Goal: Task Accomplishment & Management: Manage account settings

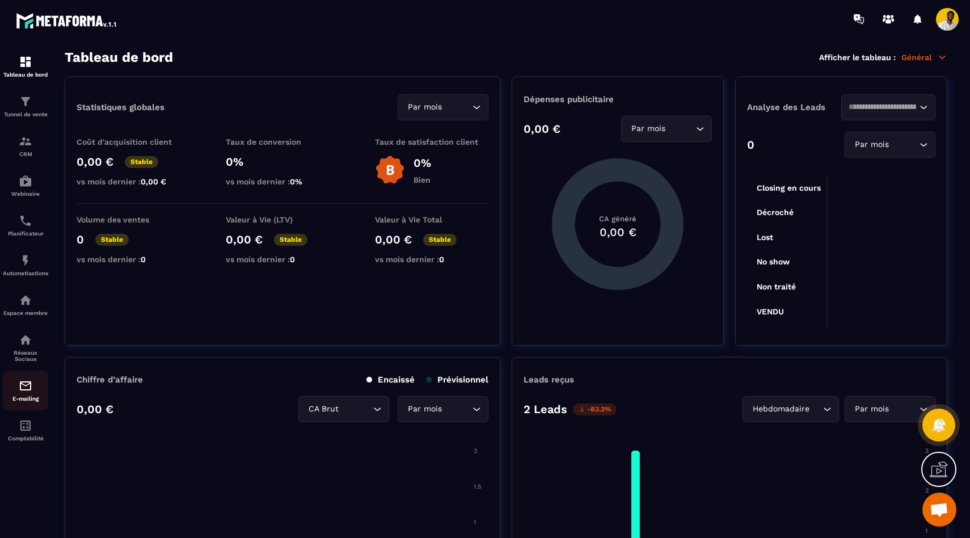
click at [32, 394] on div "E-mailing" at bounding box center [25, 390] width 45 height 23
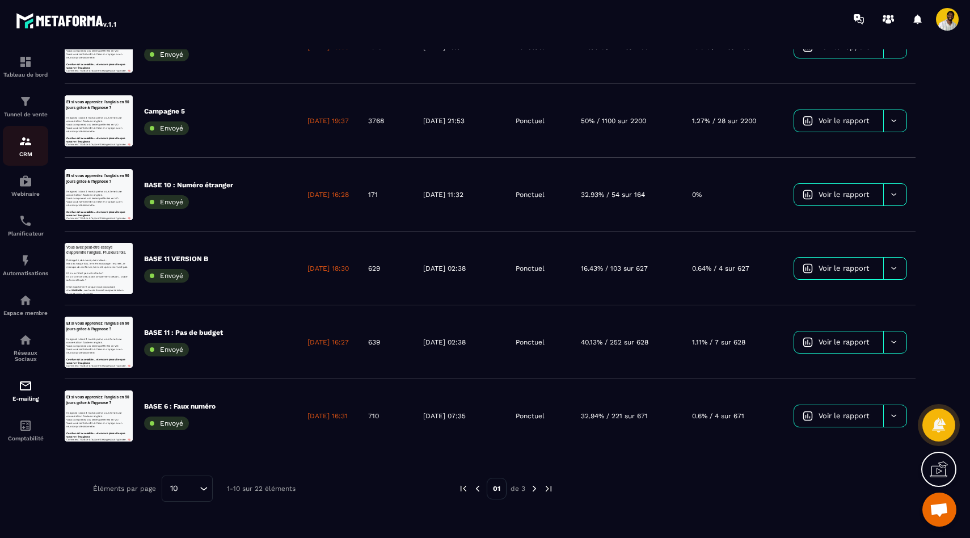
click at [27, 146] on img at bounding box center [26, 141] width 14 height 14
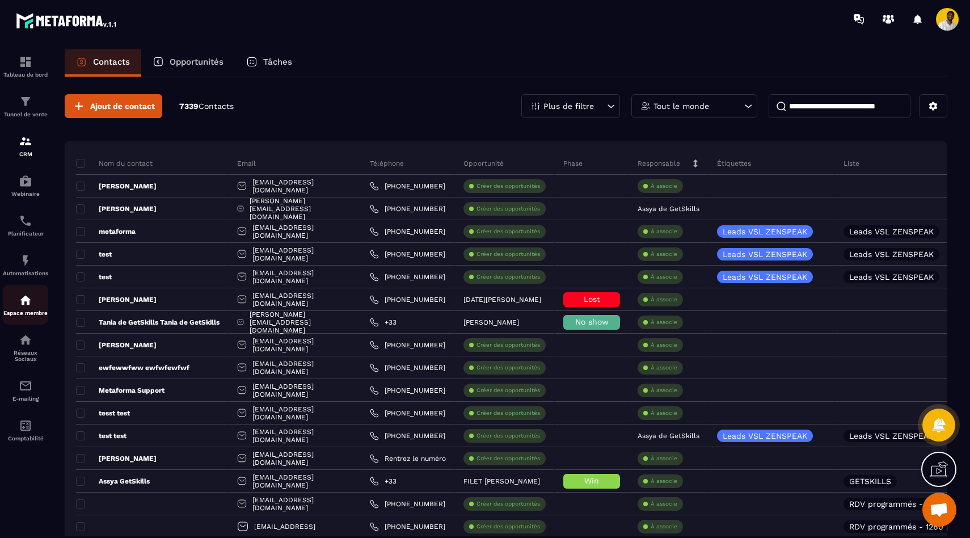
click at [33, 297] on div "Espace membre" at bounding box center [25, 304] width 45 height 23
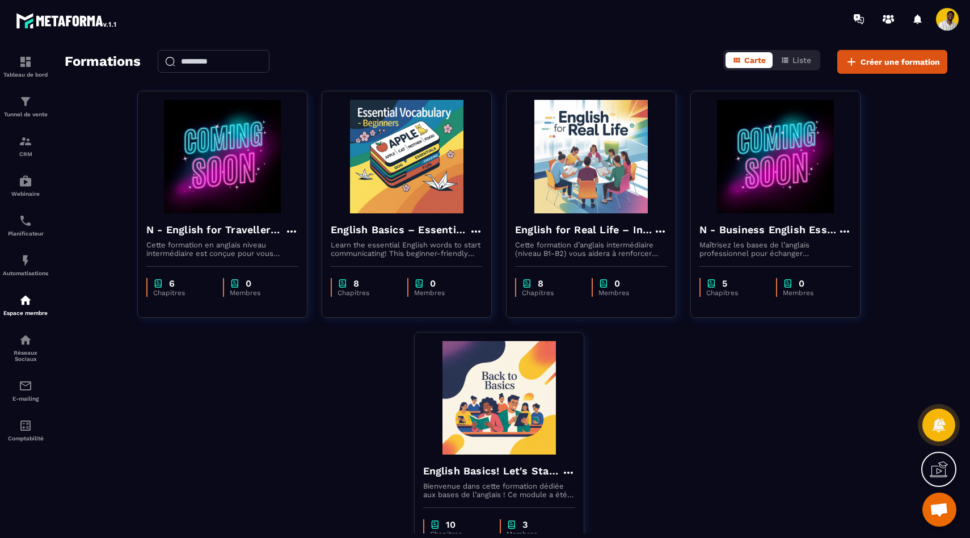
scroll to position [81, 0]
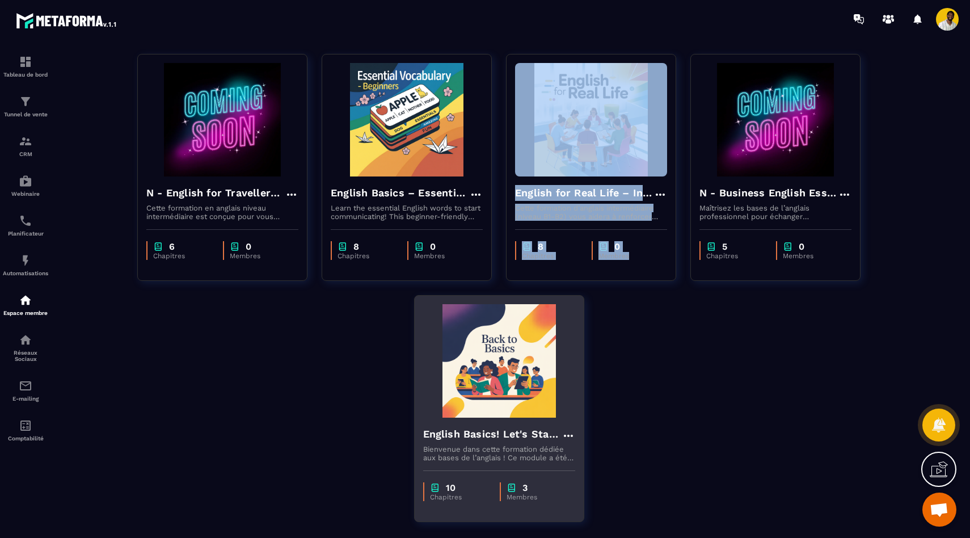
click at [473, 435] on h4 "English Basics! Let's Start English." at bounding box center [492, 434] width 138 height 16
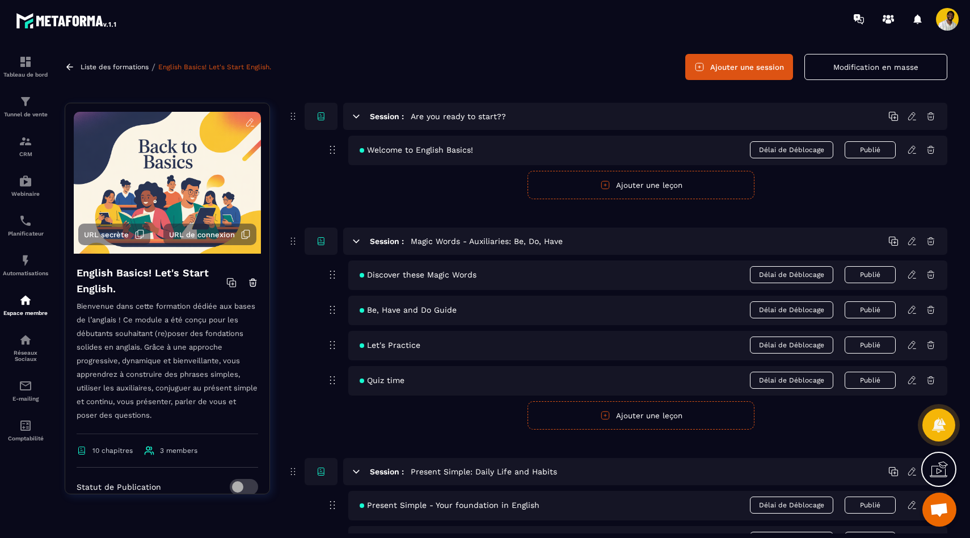
scroll to position [41, 0]
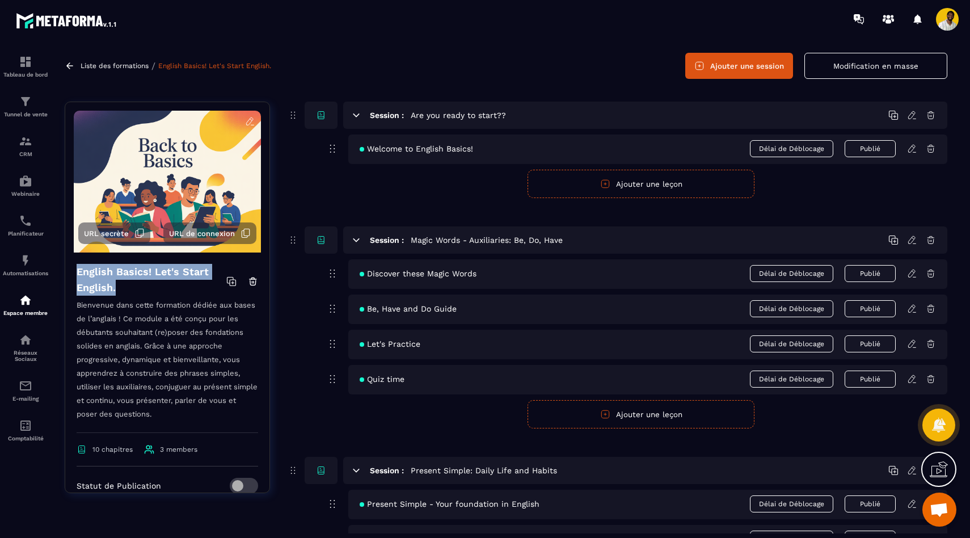
drag, startPoint x: 125, startPoint y: 290, endPoint x: 79, endPoint y: 268, distance: 51.3
click at [79, 268] on h4 "English Basics! Let's Start English." at bounding box center [152, 280] width 150 height 32
copy h4 "English Basics! Let's Start English."
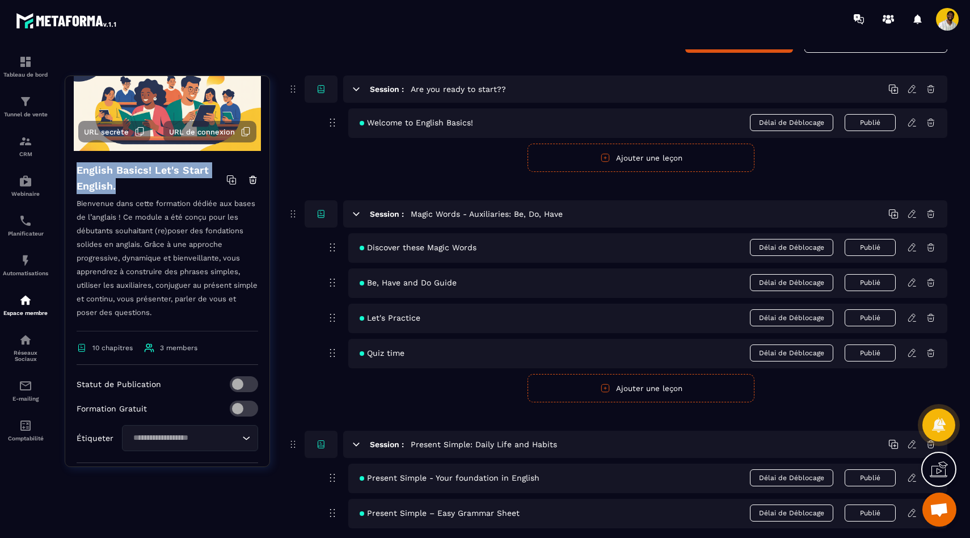
scroll to position [58, 0]
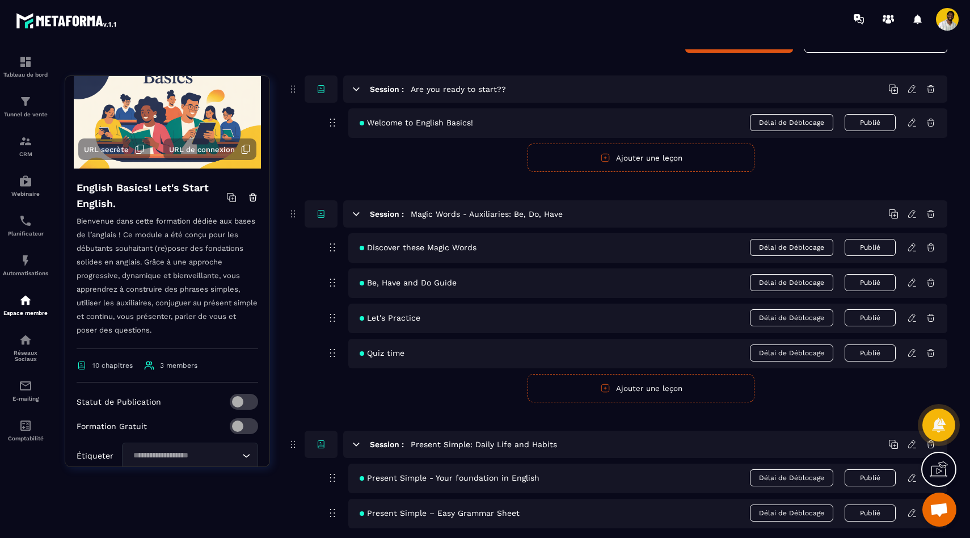
click at [233, 199] on icon at bounding box center [232, 199] width 3 height 0
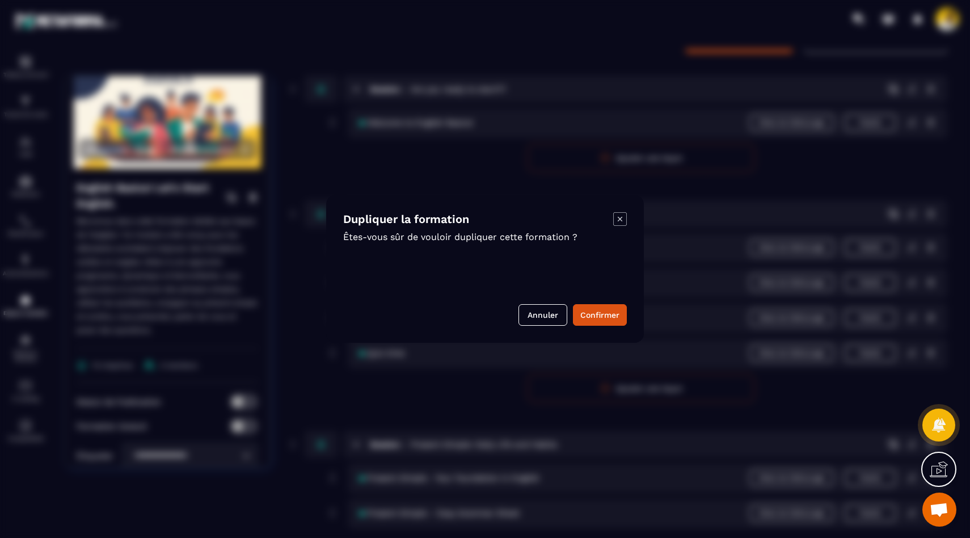
click at [618, 222] on icon "Modal window" at bounding box center [620, 219] width 14 height 14
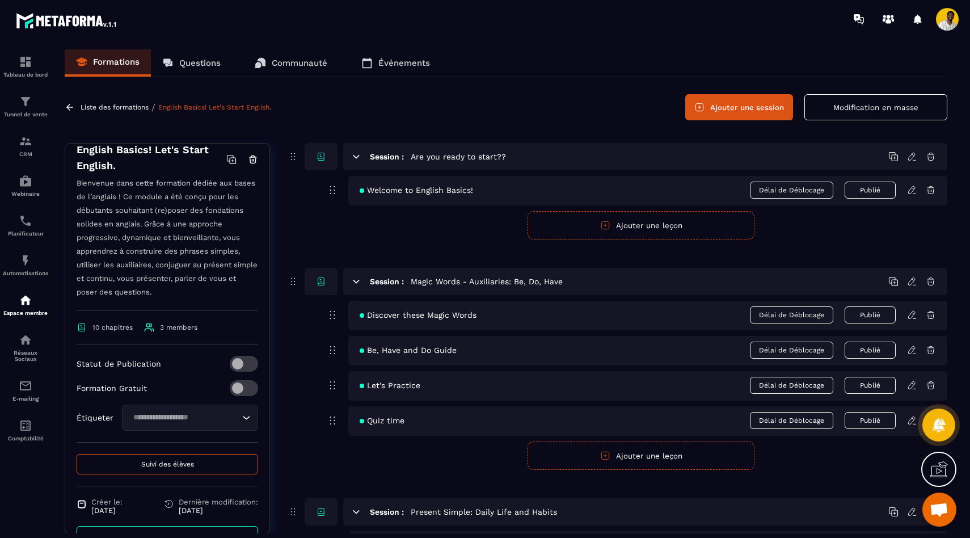
scroll to position [170, 0]
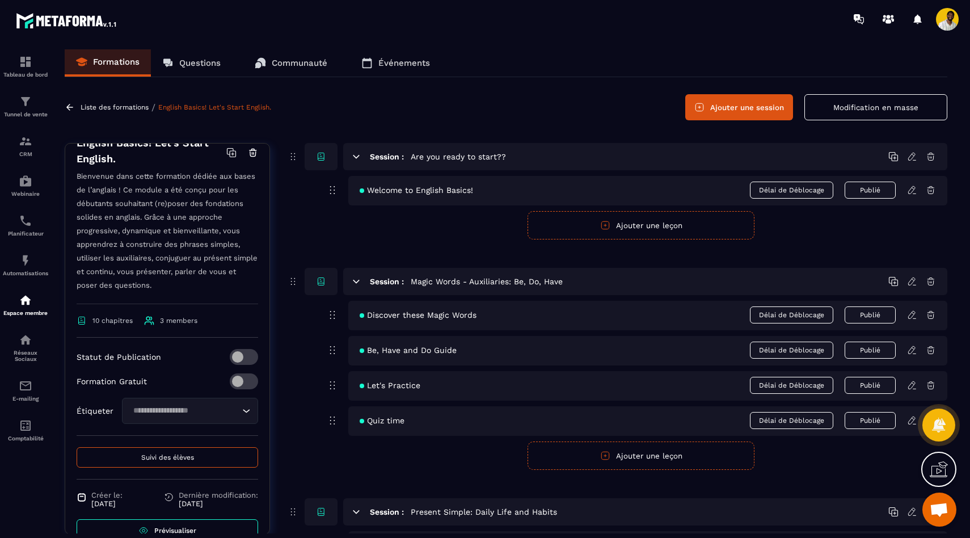
click at [182, 461] on button "Suivi des élèves" at bounding box center [168, 457] width 182 height 20
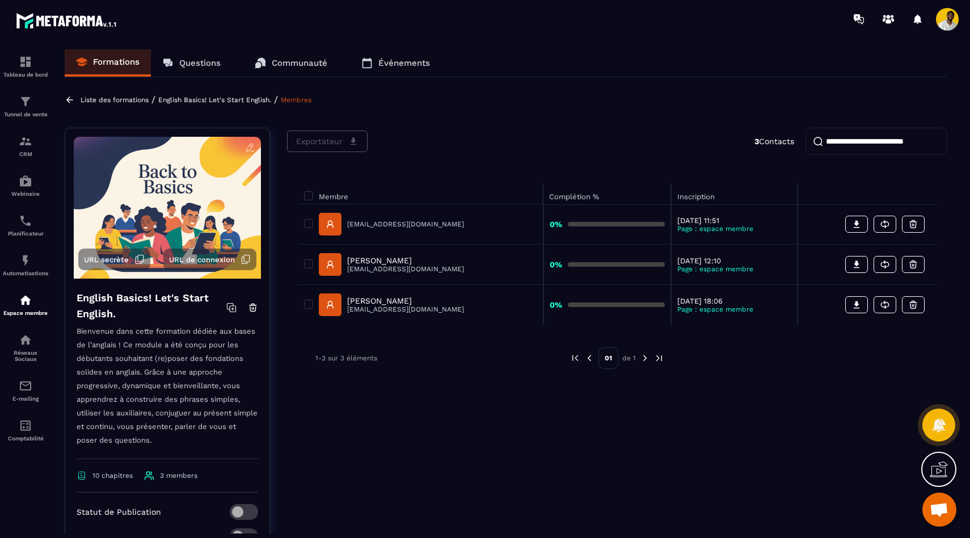
click at [933, 468] on icon at bounding box center [939, 469] width 18 height 18
click at [690, 363] on icon at bounding box center [693, 362] width 14 height 14
click at [245, 259] on icon at bounding box center [246, 259] width 10 height 10
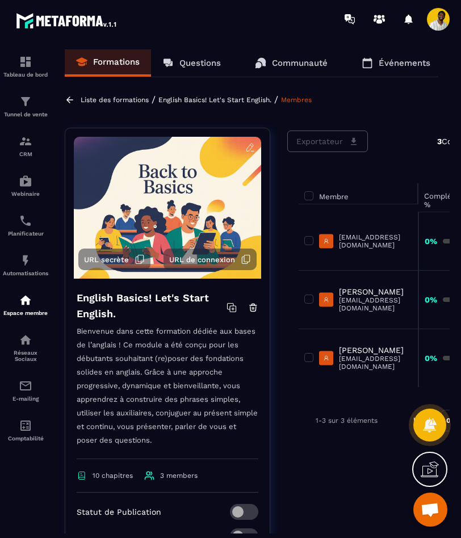
click at [138, 260] on icon at bounding box center [141, 258] width 6 height 7
click at [244, 261] on icon at bounding box center [247, 258] width 6 height 7
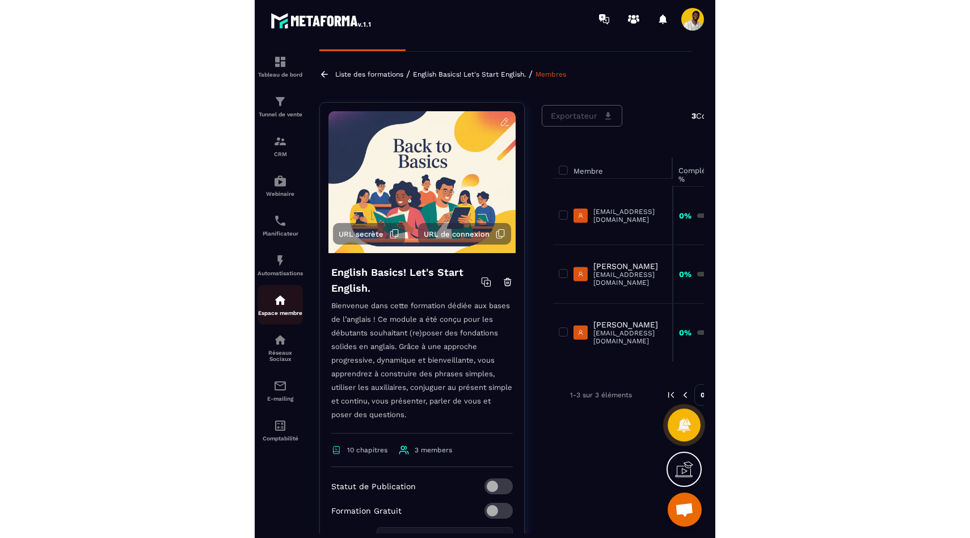
scroll to position [22, 0]
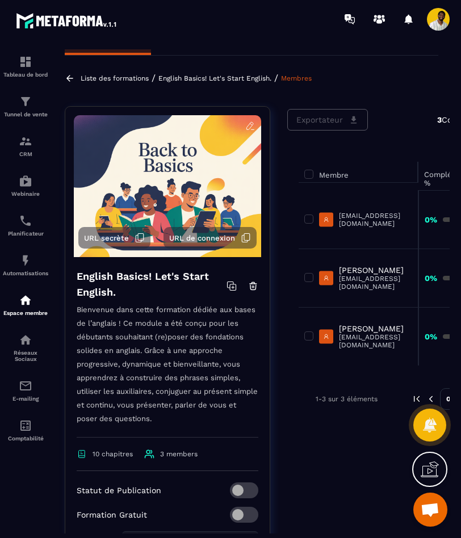
click at [141, 238] on icon at bounding box center [139, 238] width 10 height 10
click at [245, 239] on icon at bounding box center [247, 237] width 6 height 7
click at [141, 238] on icon at bounding box center [139, 238] width 10 height 10
click at [245, 239] on icon at bounding box center [246, 238] width 10 height 10
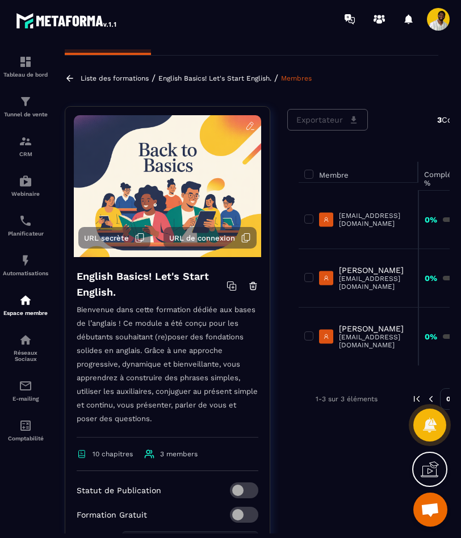
click at [138, 238] on icon at bounding box center [139, 238] width 10 height 10
click at [245, 238] on icon at bounding box center [246, 238] width 10 height 10
